Goal: Transaction & Acquisition: Purchase product/service

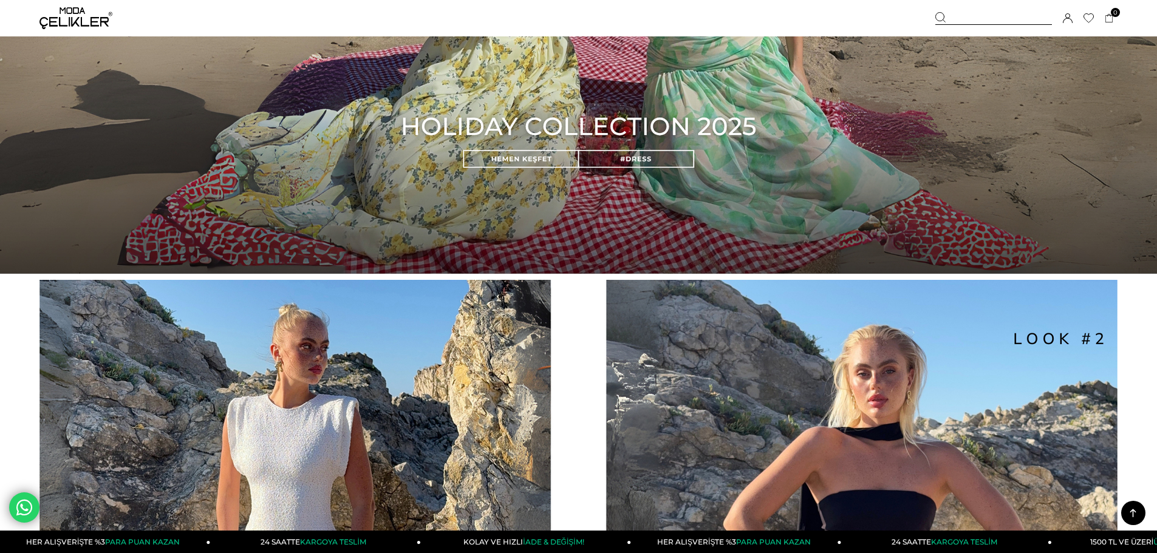
scroll to position [1366, 0]
click at [268, 185] on img at bounding box center [578, 2] width 1157 height 542
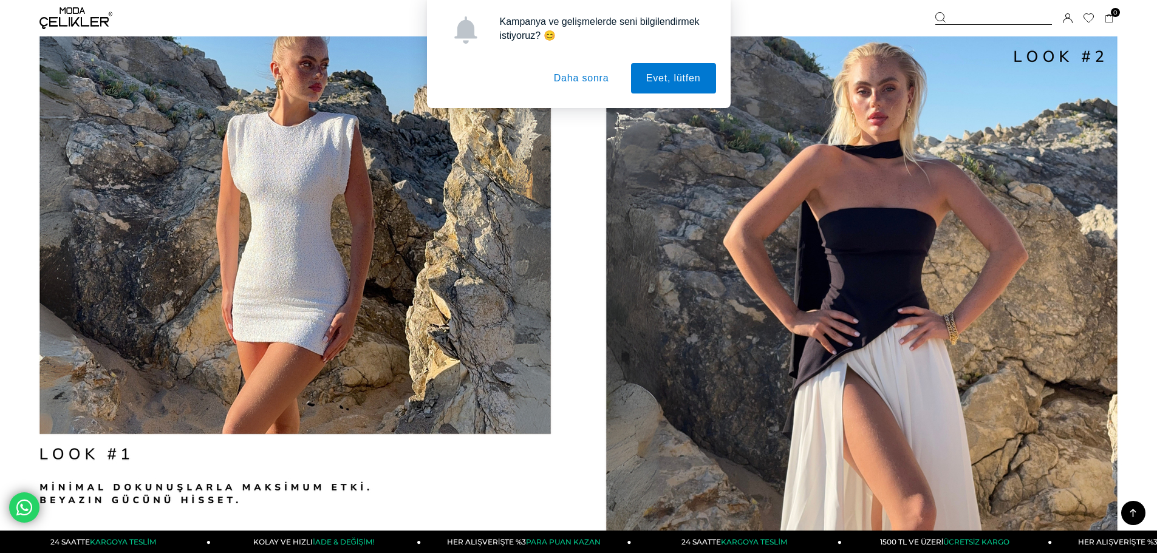
scroll to position [1661, 0]
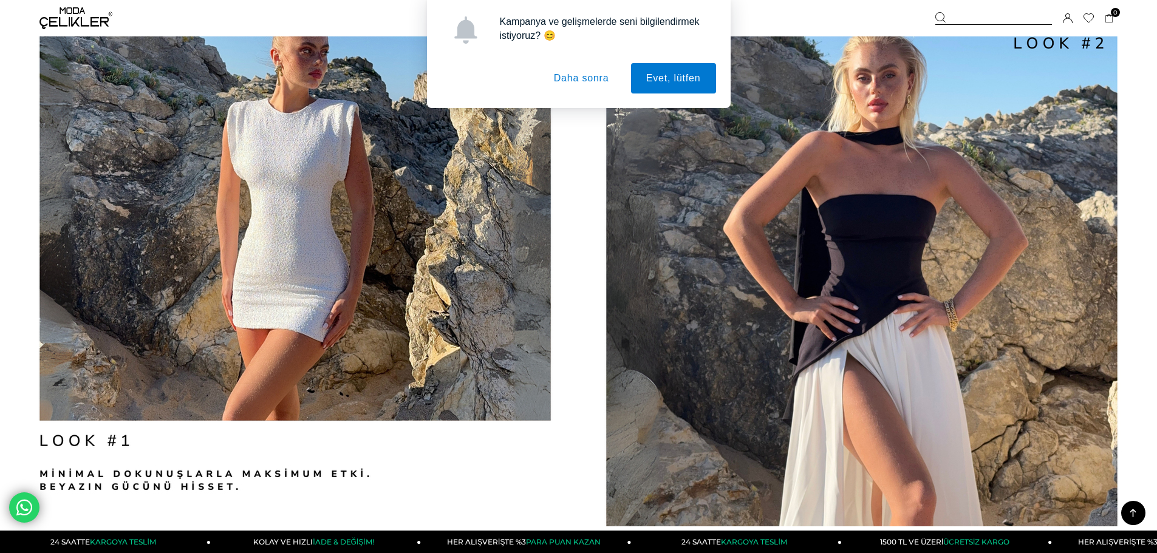
click at [593, 90] on button "Daha sonra" at bounding box center [582, 78] width 86 height 30
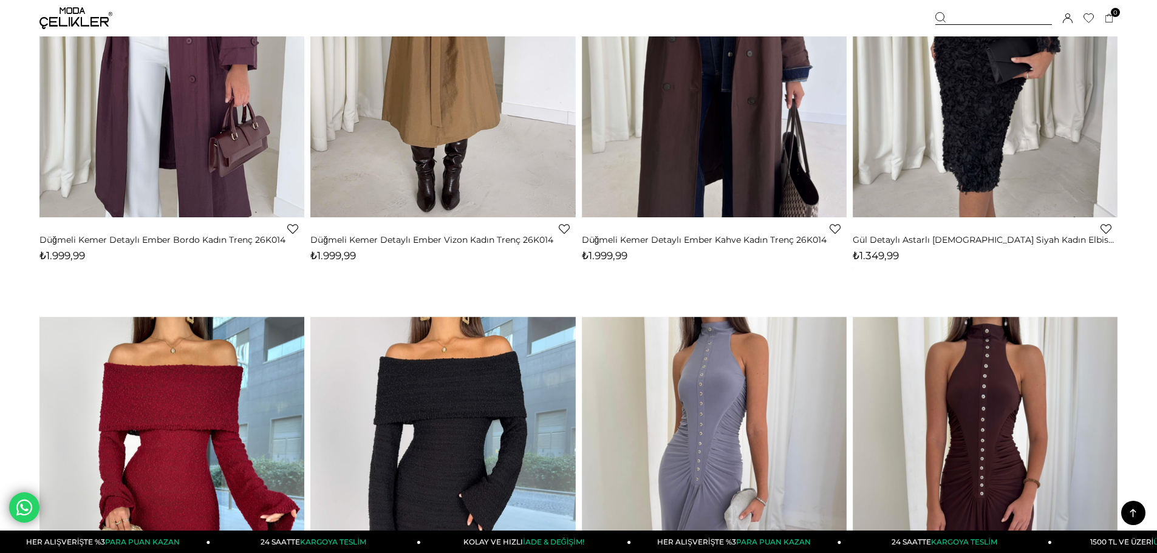
scroll to position [308, 0]
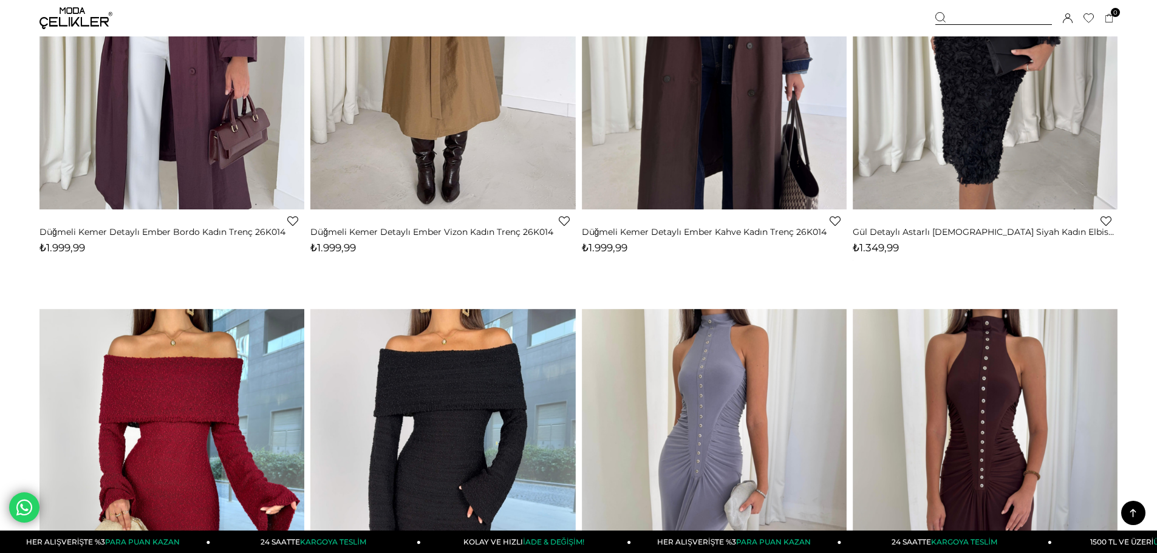
click at [485, 126] on div at bounding box center [311, 33] width 1060 height 352
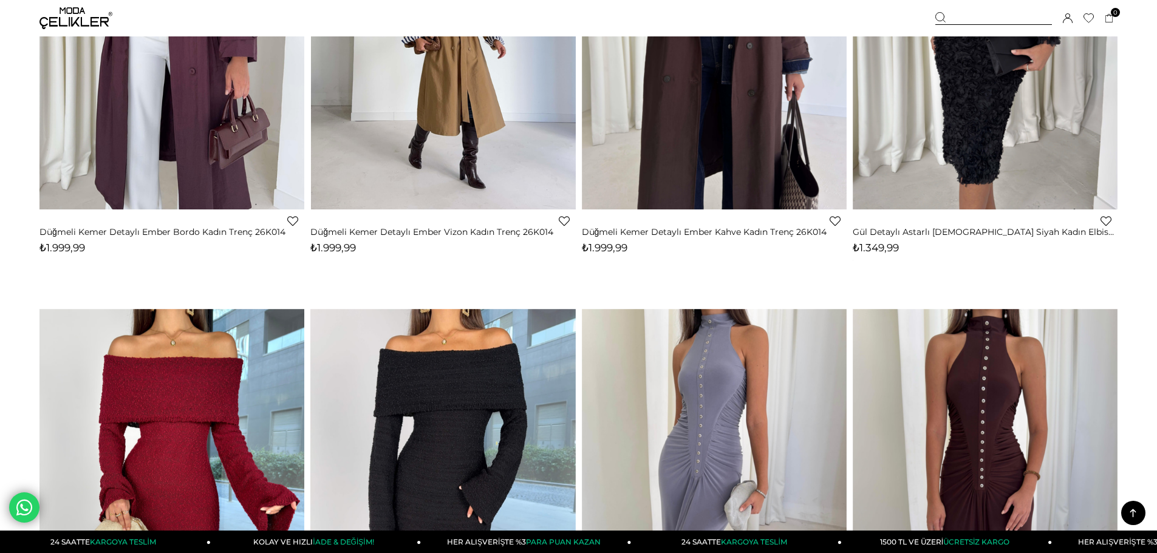
click at [485, 126] on img at bounding box center [443, 33] width 265 height 353
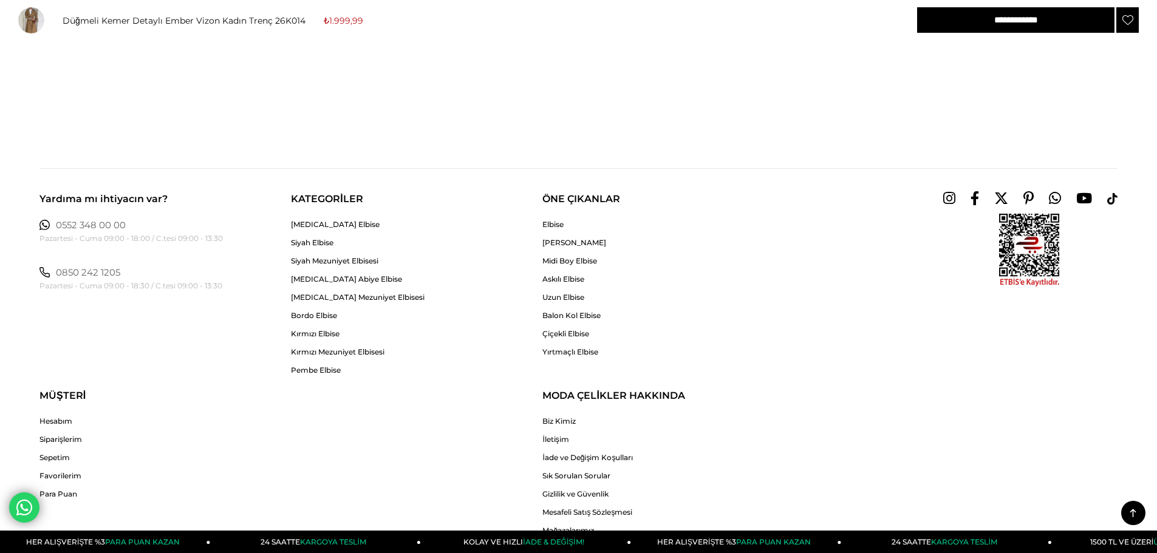
scroll to position [2411, 0]
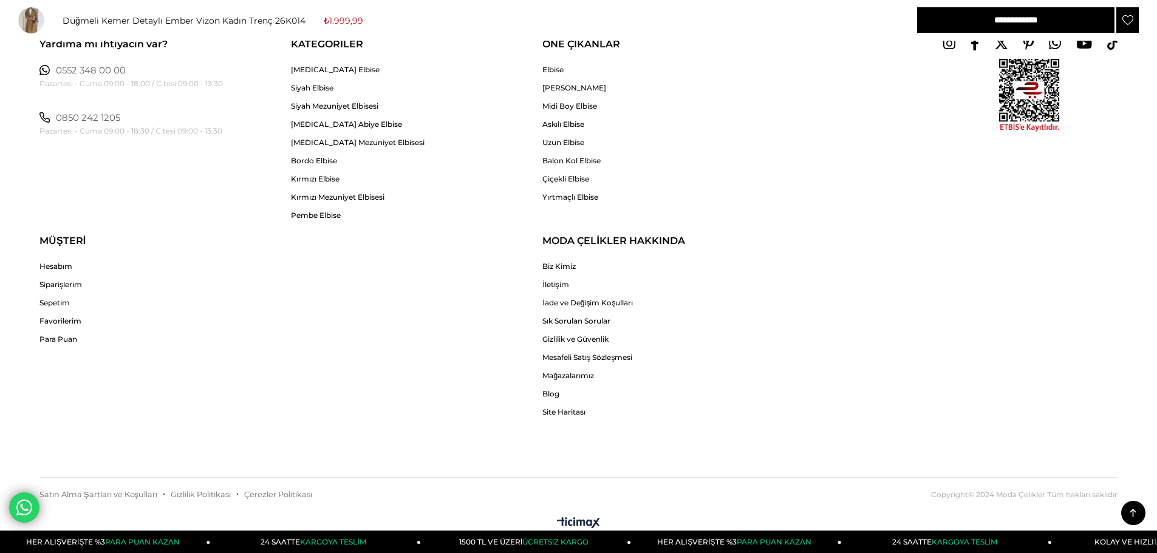
click at [1060, 348] on div "Yardıma mı ihtiyacın var? 0552 348 00 00 Pazartesi - [GEOGRAPHIC_DATA] 09:00 - …" at bounding box center [578, 214] width 1078 height 403
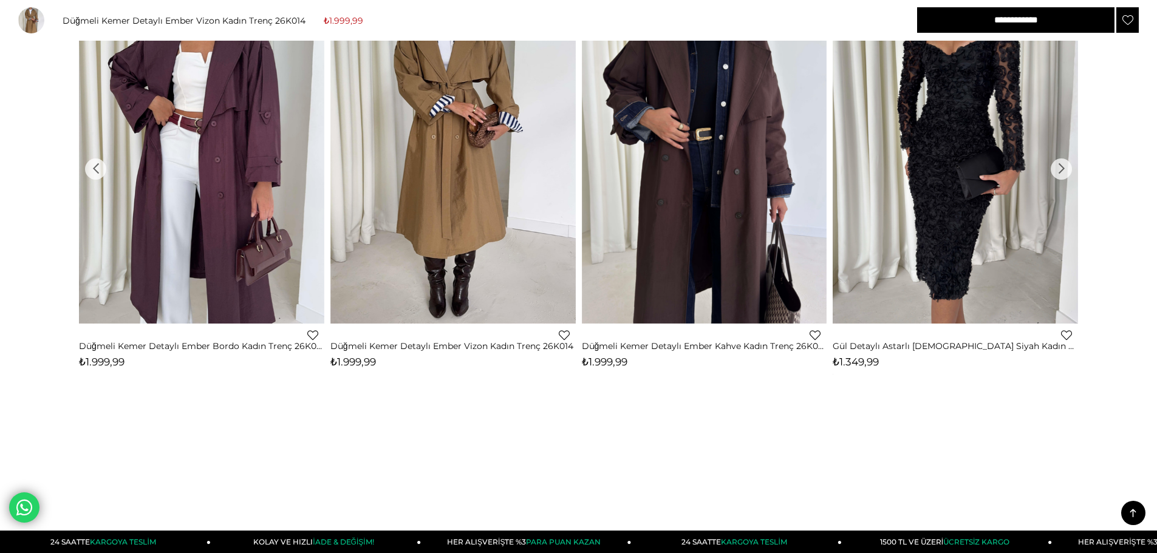
scroll to position [1879, 0]
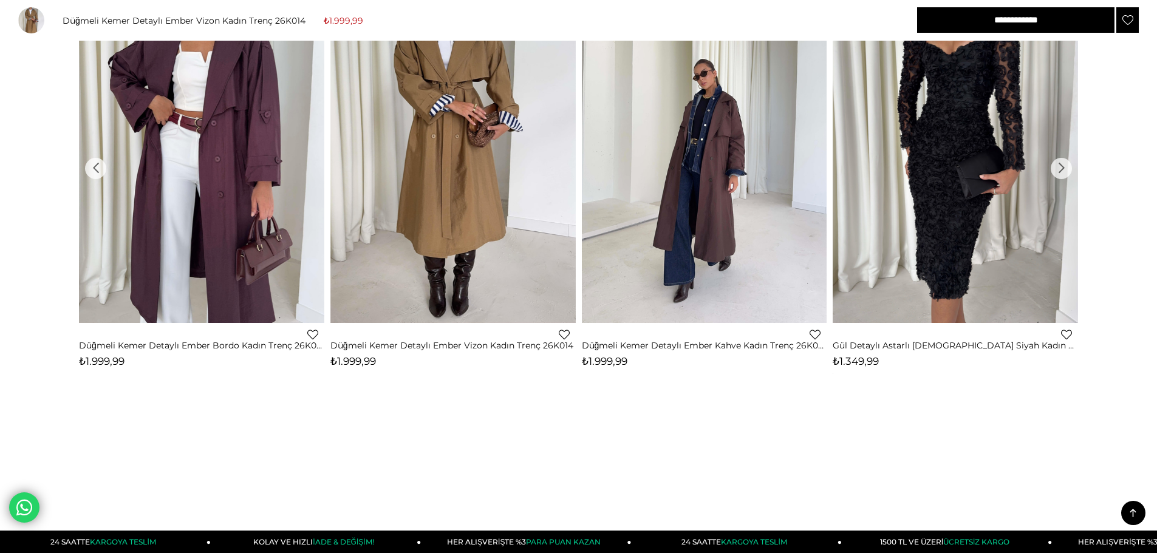
click at [733, 265] on link at bounding box center [704, 160] width 245 height 326
